Goal: Task Accomplishment & Management: Manage account settings

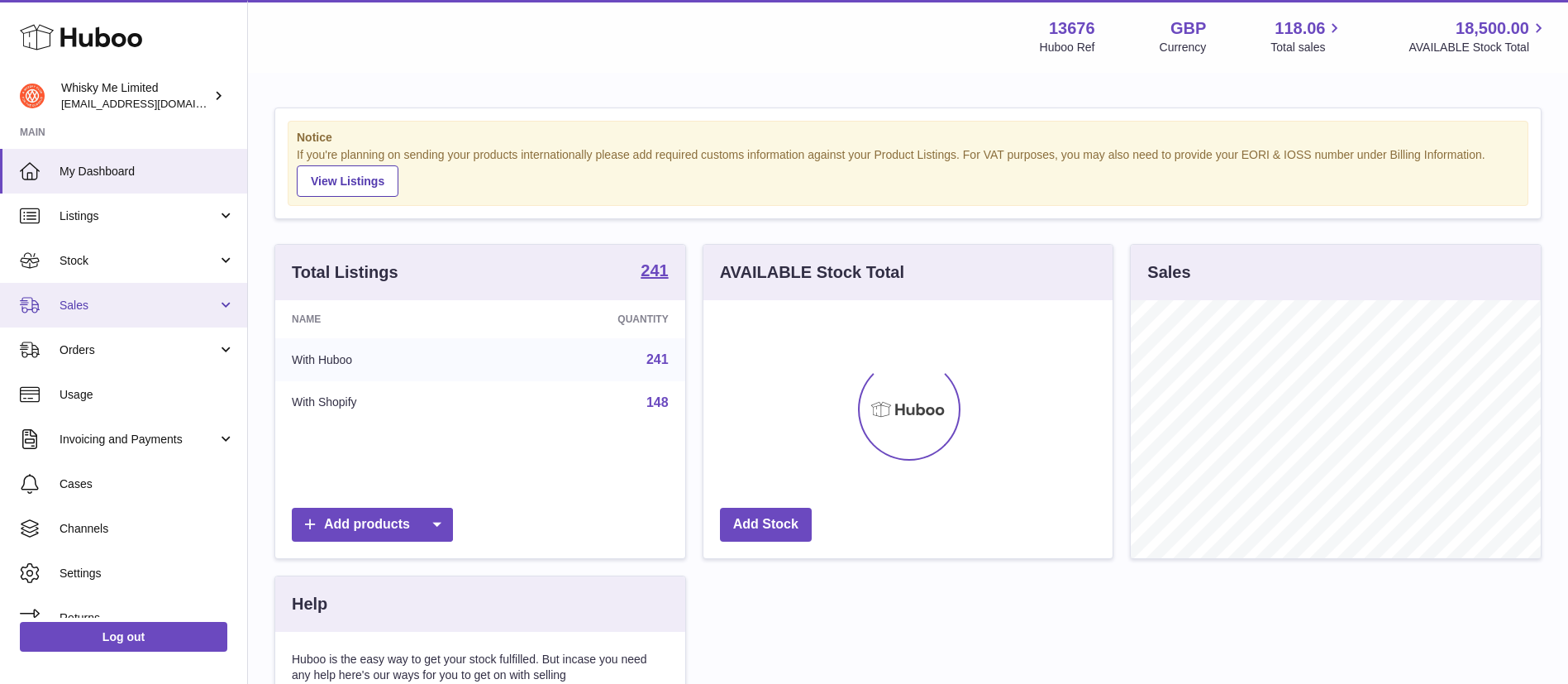
scroll to position [258, 409]
click at [129, 310] on span "Sales" at bounding box center [138, 305] width 158 height 16
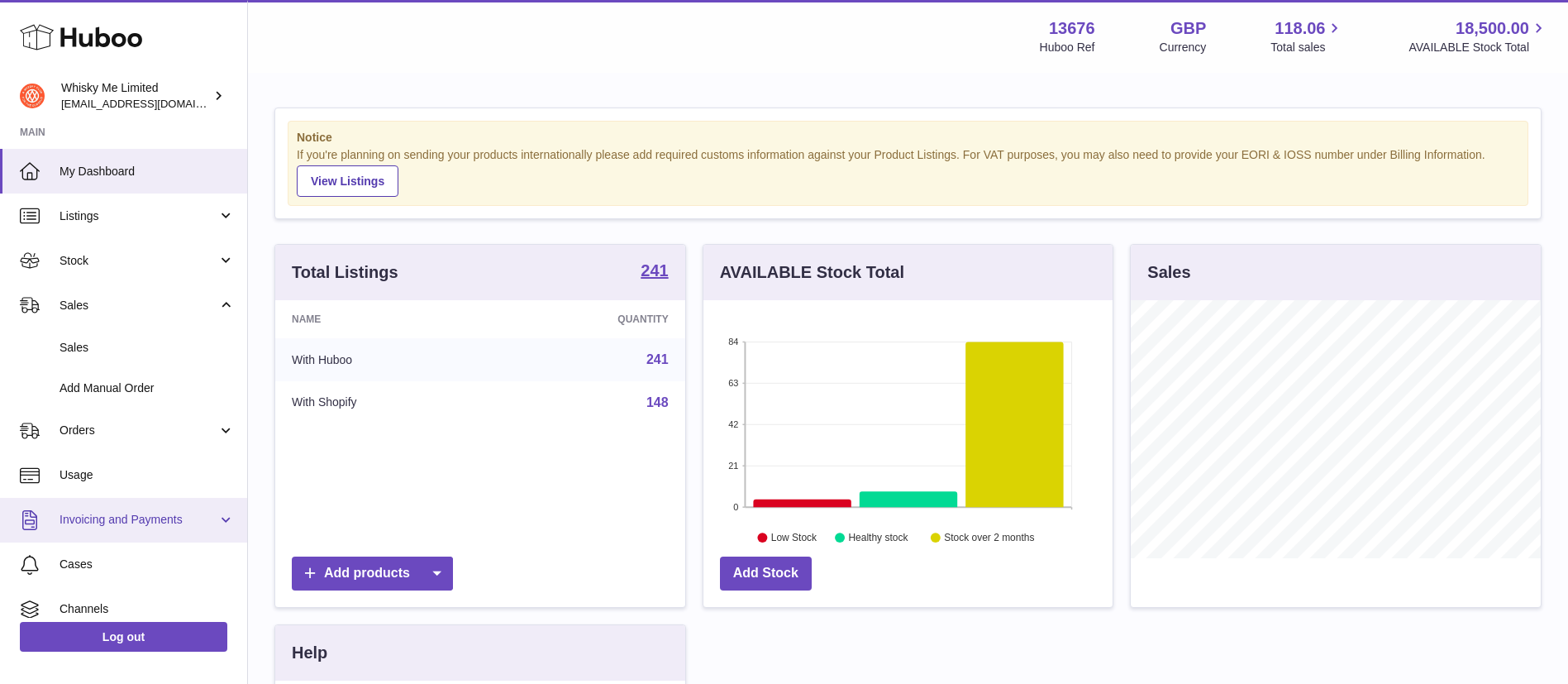
click at [136, 520] on span "Invoicing and Payments" at bounding box center [138, 519] width 158 height 16
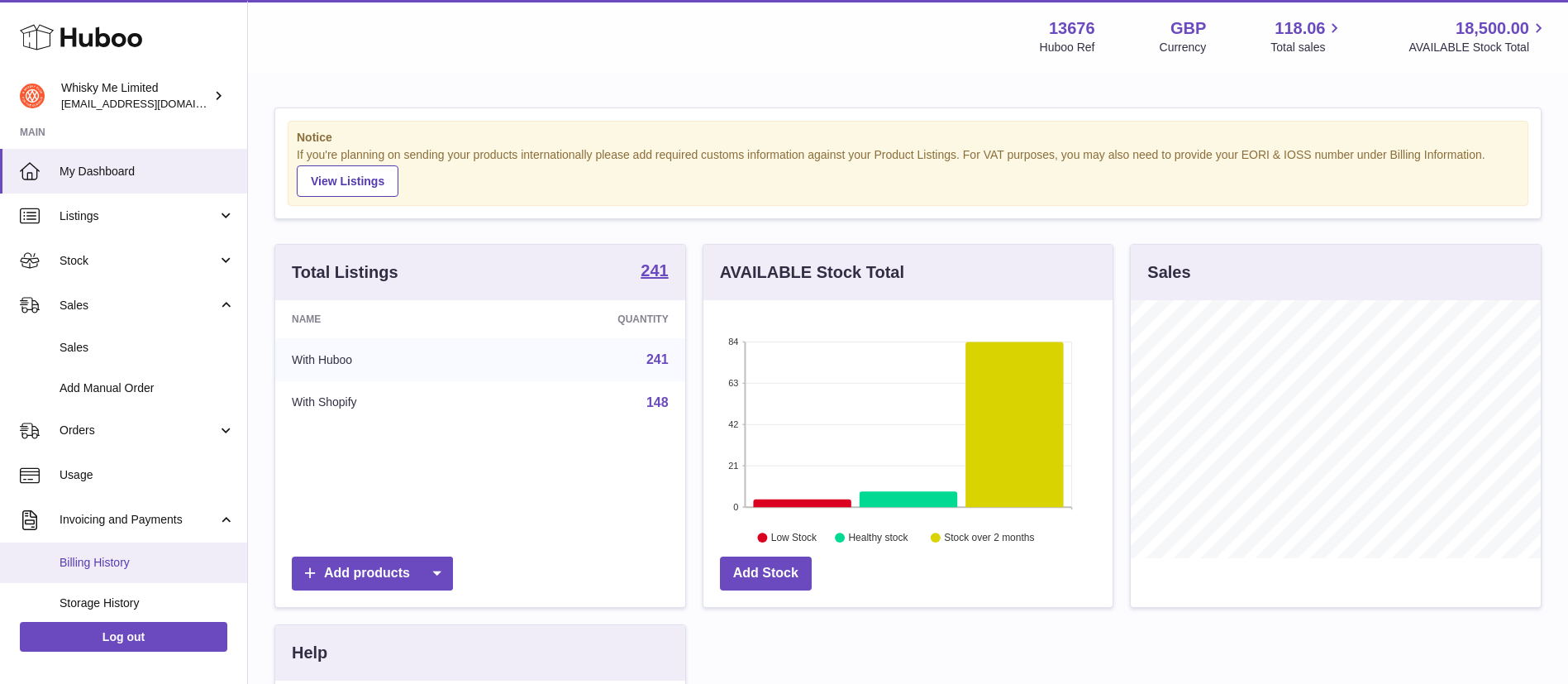
click at [122, 556] on span "Billing History" at bounding box center [147, 562] width 175 height 16
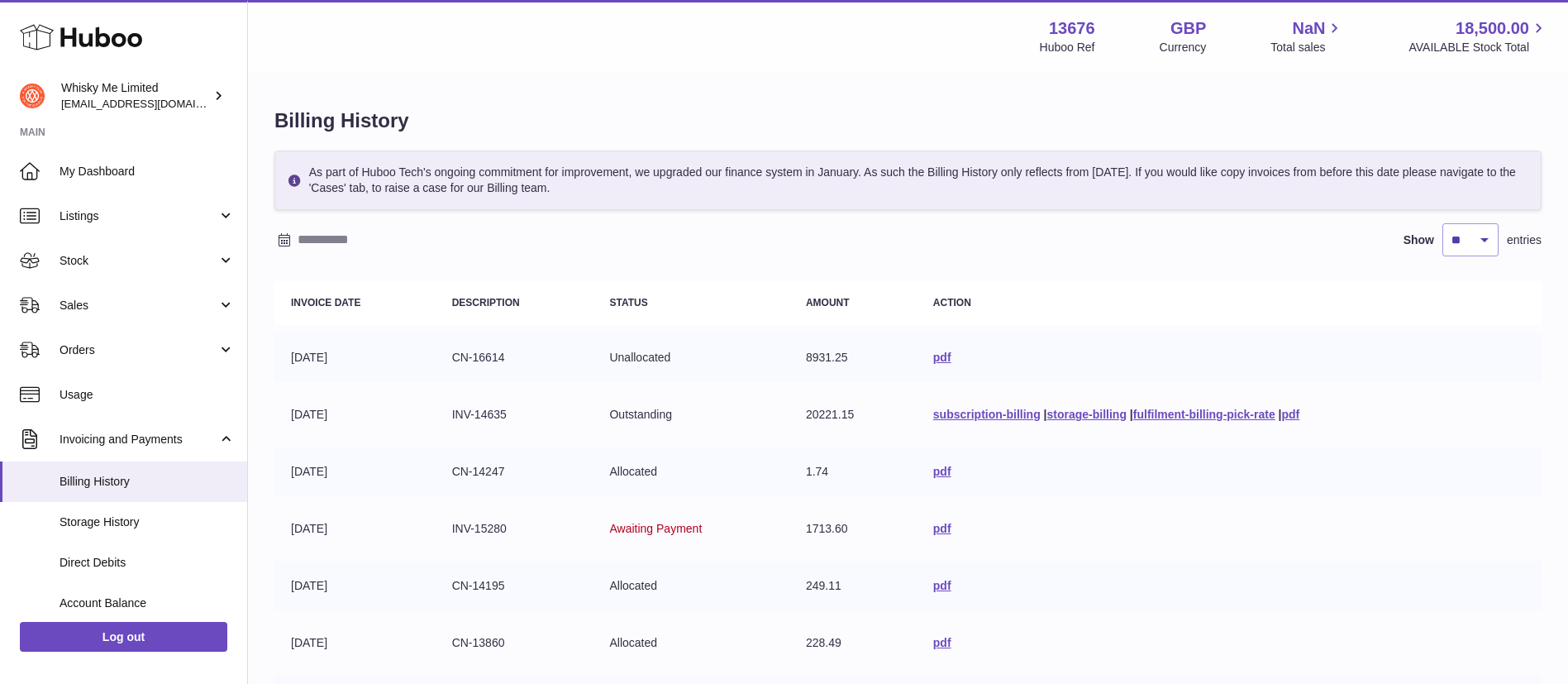
scroll to position [392, 0]
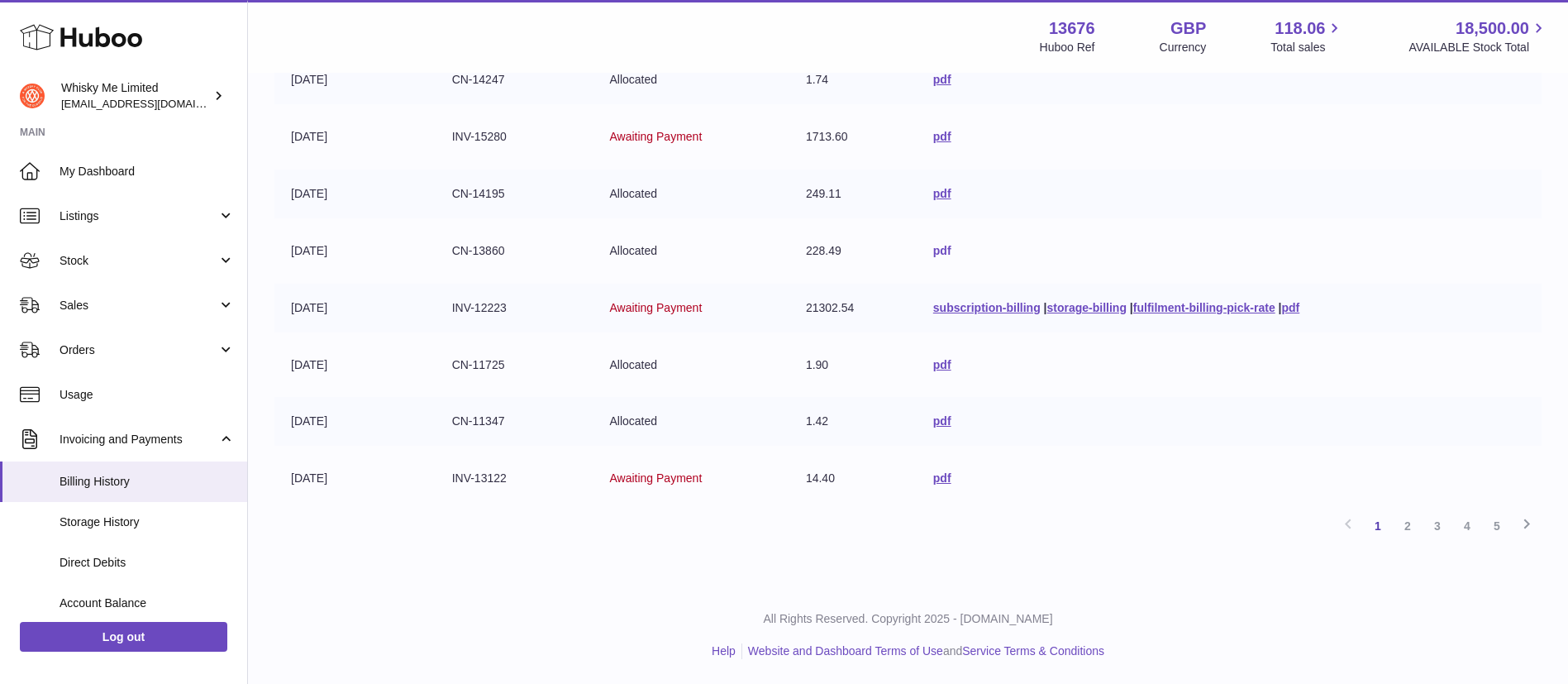
click at [934, 248] on link "pdf" at bounding box center [943, 251] width 18 height 13
